Goal: Transaction & Acquisition: Purchase product/service

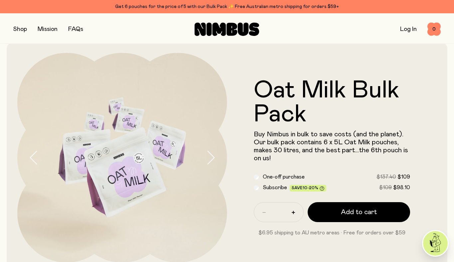
scroll to position [9, 0]
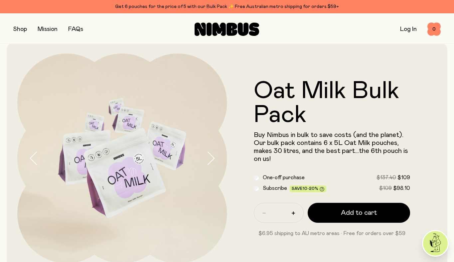
click at [24, 30] on button "button" at bounding box center [20, 29] width 14 height 9
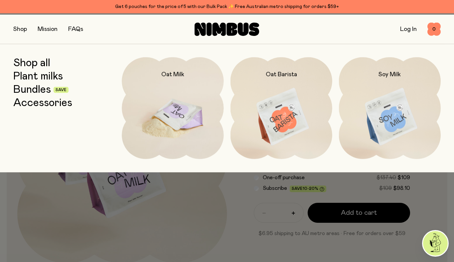
click at [170, 109] on img at bounding box center [173, 117] width 102 height 120
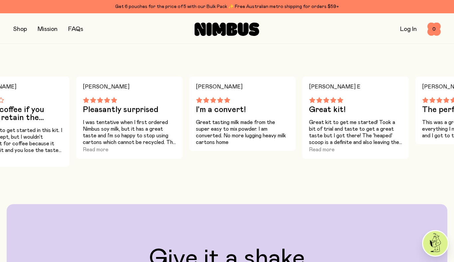
scroll to position [455, 0]
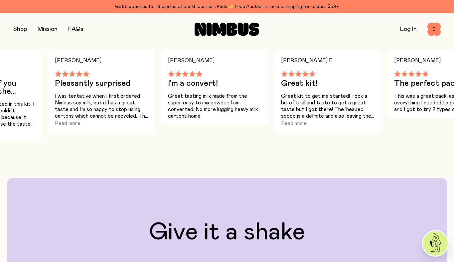
click at [27, 29] on button "button" at bounding box center [20, 29] width 14 height 9
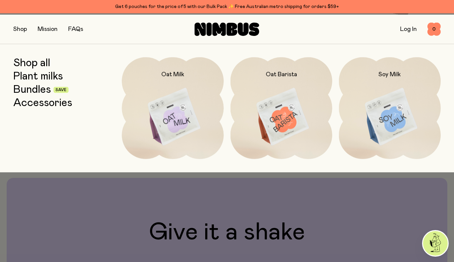
click at [47, 94] on link "Bundles" at bounding box center [32, 90] width 38 height 12
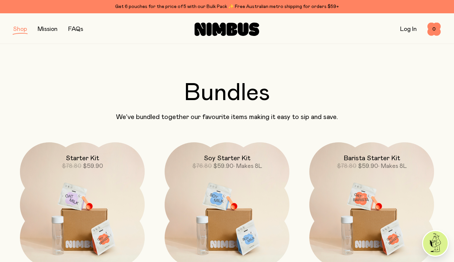
click at [27, 32] on button "button" at bounding box center [20, 29] width 14 height 9
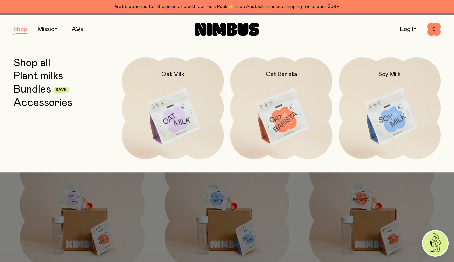
click at [45, 66] on link "Shop all" at bounding box center [31, 63] width 37 height 12
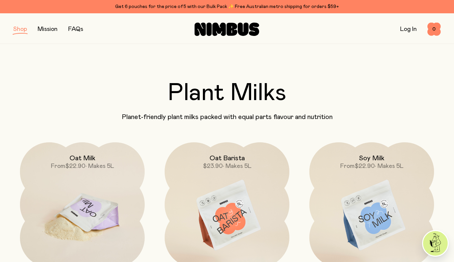
click at [96, 199] on img at bounding box center [82, 215] width 125 height 147
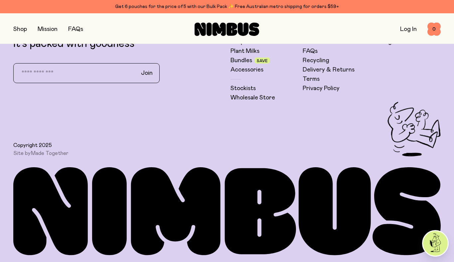
scroll to position [1859, 0]
click at [264, 102] on link "Wholesale Store" at bounding box center [252, 98] width 45 height 8
click at [246, 55] on link "Plant Milks" at bounding box center [244, 51] width 29 height 8
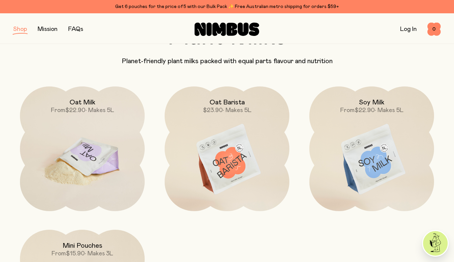
scroll to position [59, 0]
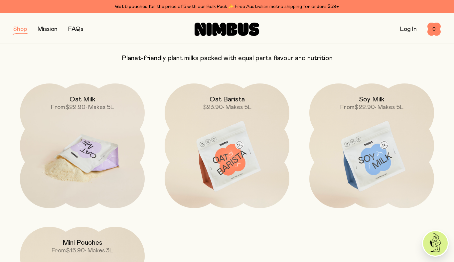
click at [89, 157] on img at bounding box center [82, 156] width 125 height 147
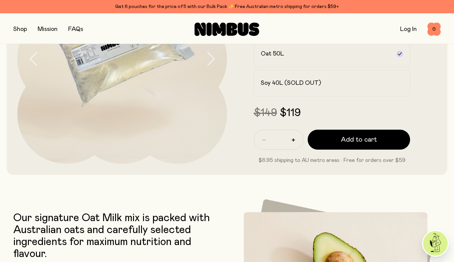
scroll to position [112, 0]
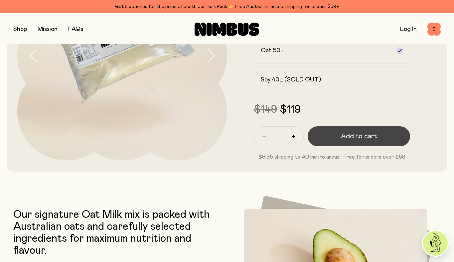
click at [352, 141] on span "Add to cart" at bounding box center [359, 136] width 36 height 9
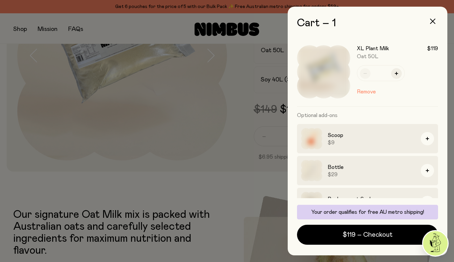
scroll to position [0, 0]
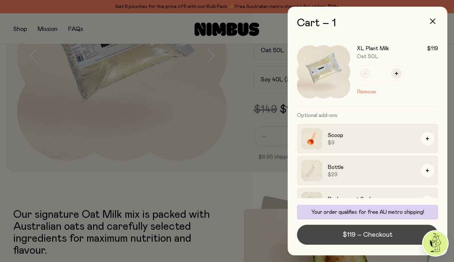
click at [368, 230] on span "$119 – Checkout" at bounding box center [367, 234] width 50 height 9
